Goal: Navigation & Orientation: Find specific page/section

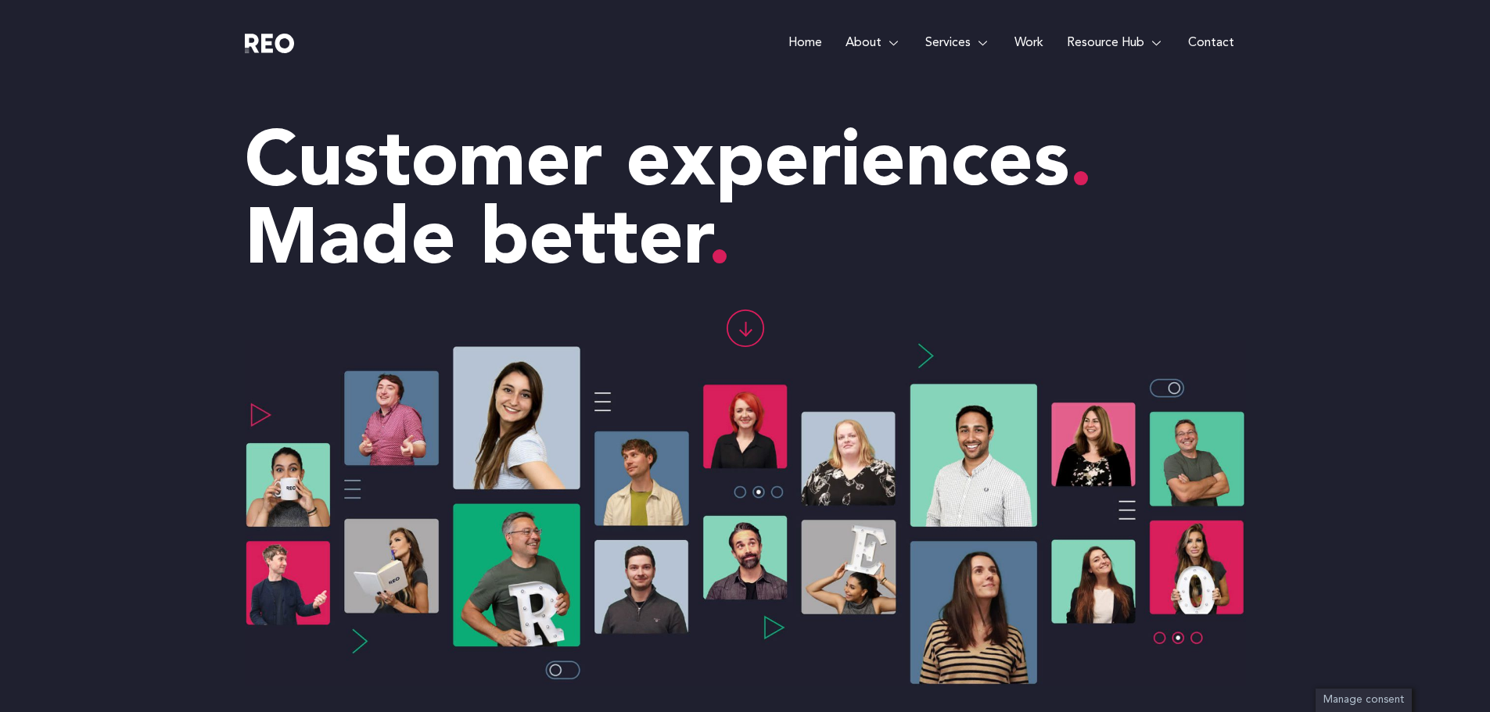
click at [1023, 45] on e-page-transition at bounding box center [745, 356] width 1490 height 712
click at [1024, 40] on link "Work" at bounding box center [1029, 43] width 52 height 86
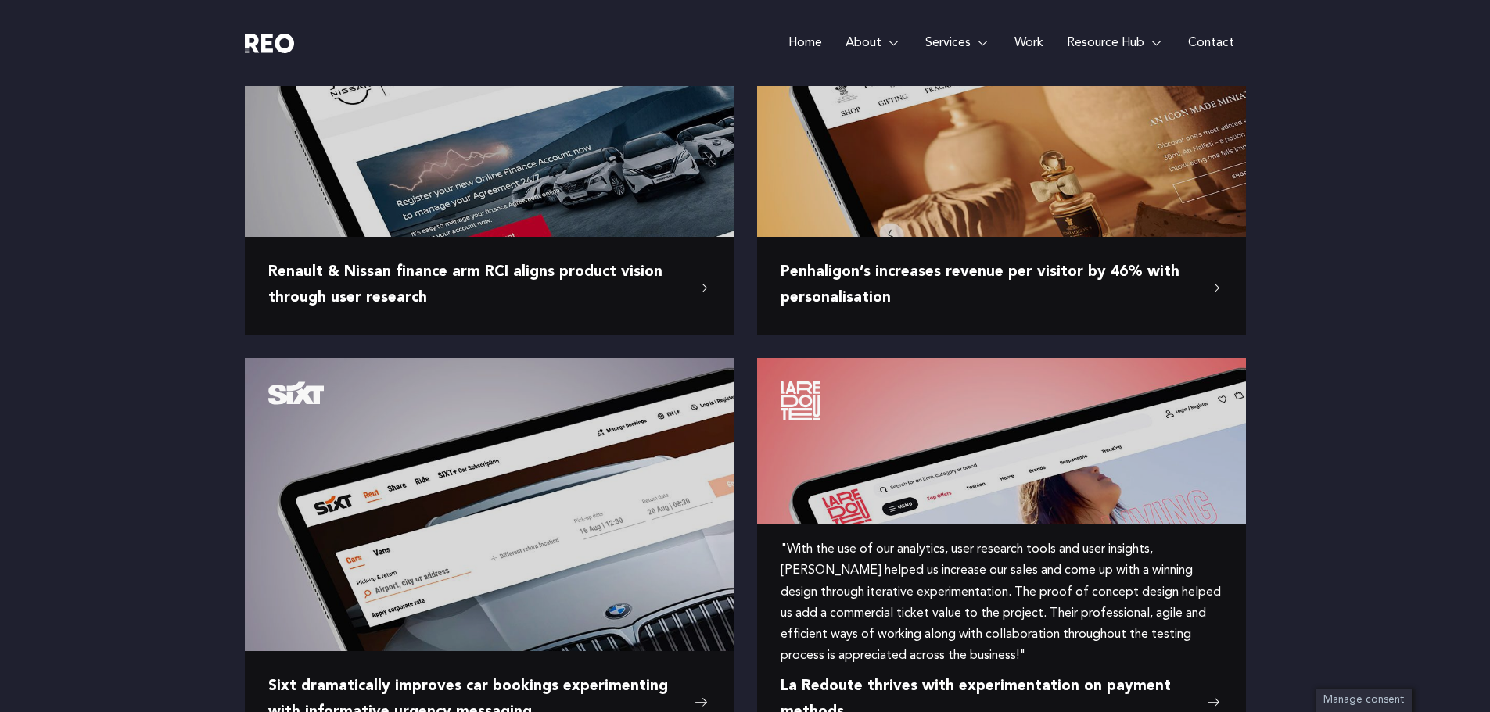
scroll to position [1877, 0]
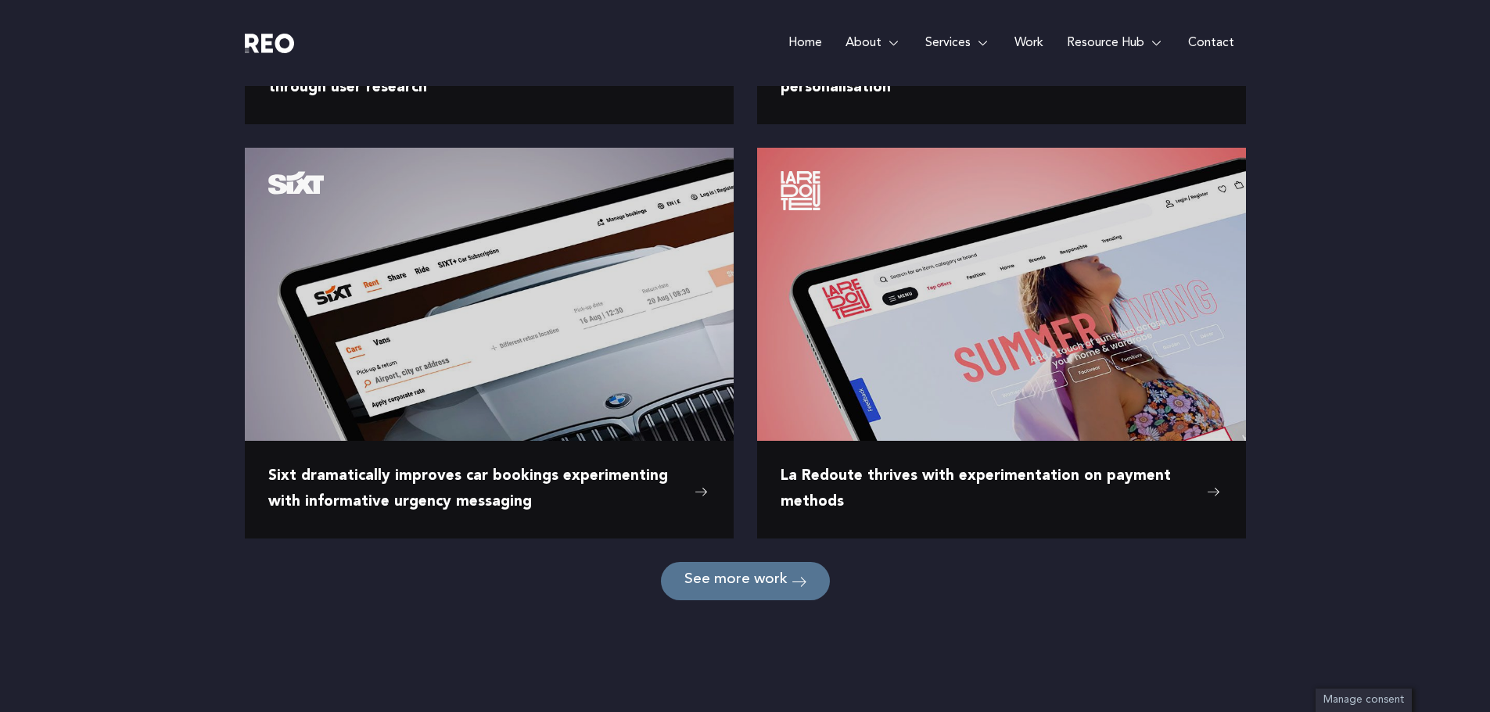
click at [795, 581] on icon at bounding box center [798, 581] width 15 height 15
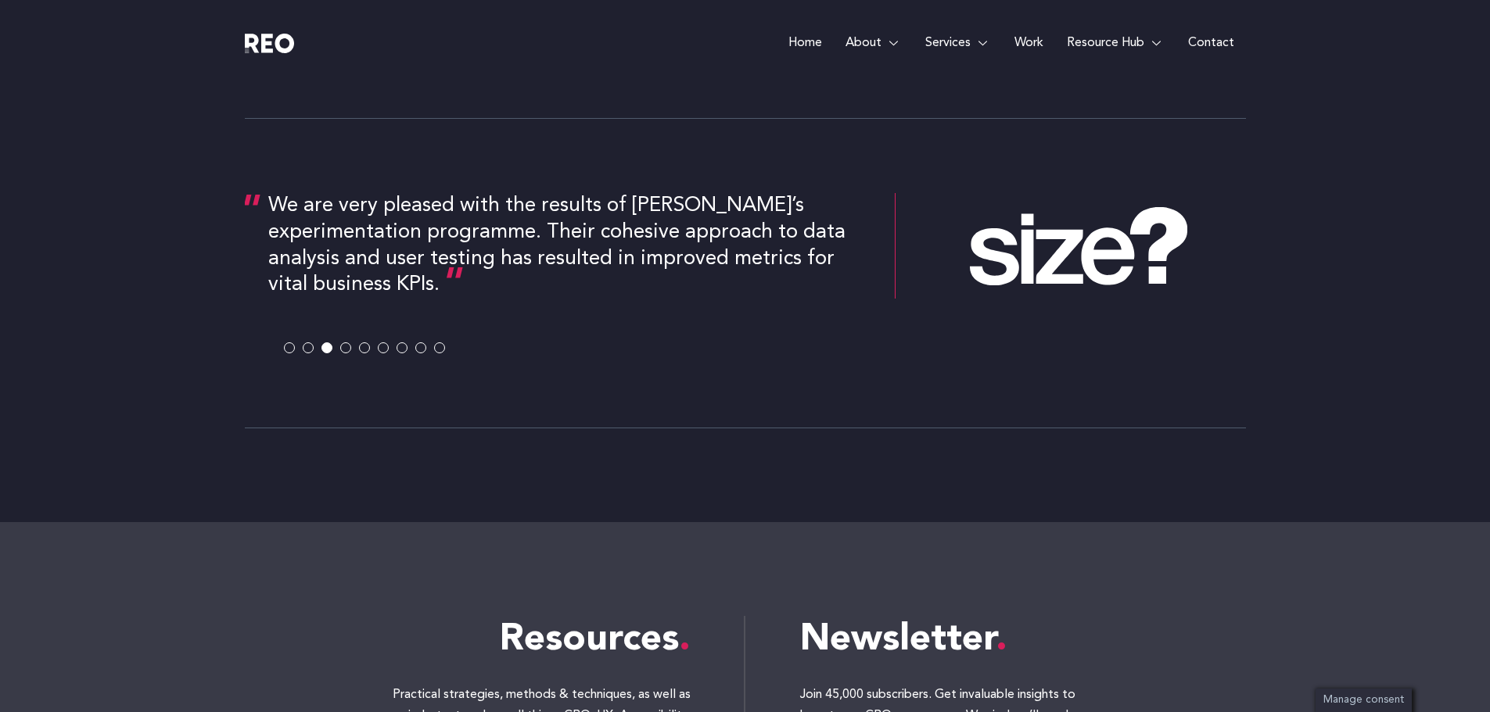
scroll to position [3598, 0]
